Goal: Find specific page/section: Find specific page/section

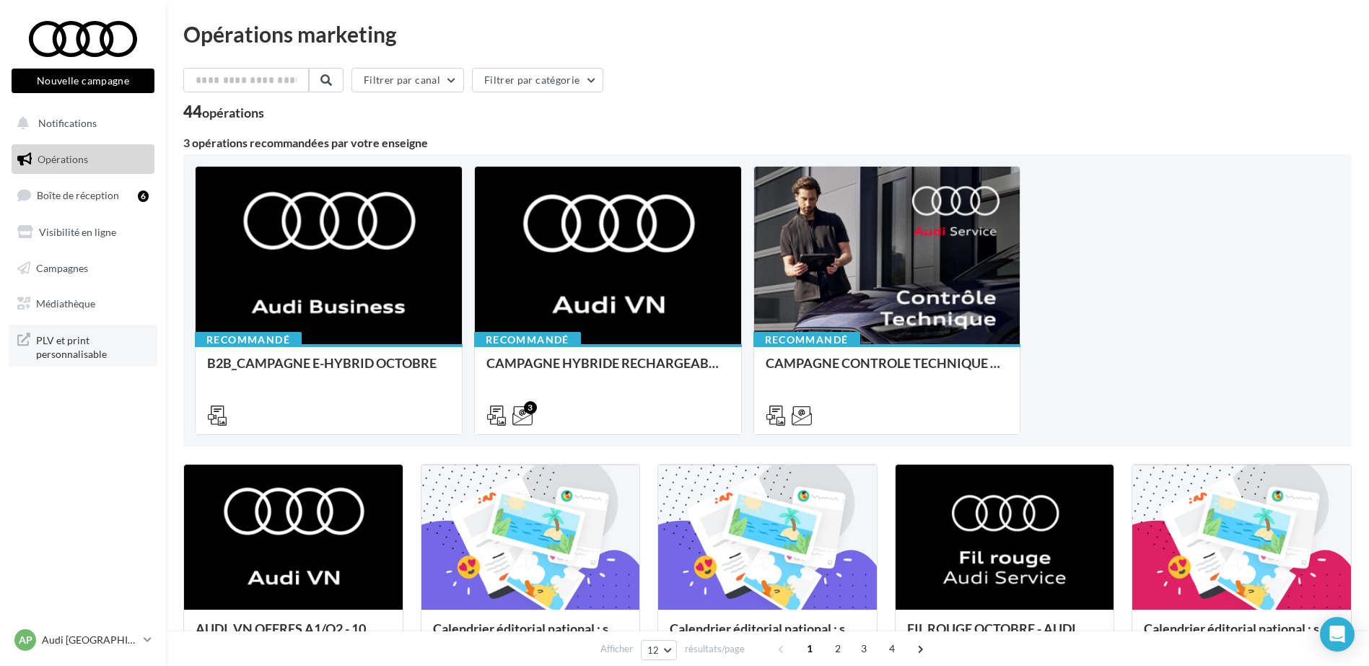
click at [85, 345] on span "PLV et print personnalisable" at bounding box center [92, 346] width 113 height 31
click at [64, 351] on span "PLV et print personnalisable" at bounding box center [92, 346] width 113 height 31
click at [87, 344] on span "PLV et print personnalisable" at bounding box center [92, 346] width 113 height 31
click at [71, 337] on span "PLV et print personnalisable" at bounding box center [92, 346] width 113 height 31
